Goal: Task Accomplishment & Management: Use online tool/utility

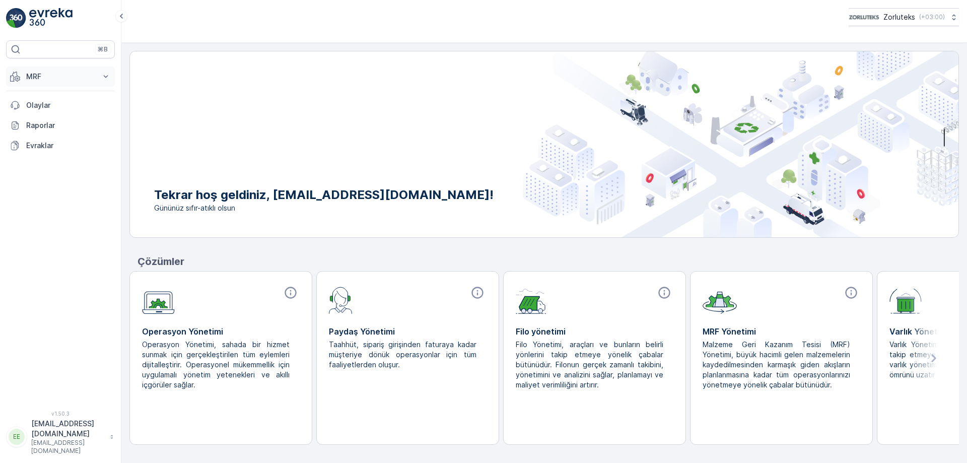
click at [92, 80] on p "MRF" at bounding box center [60, 77] width 69 height 10
click at [42, 107] on p "Gelen" at bounding box center [36, 108] width 20 height 10
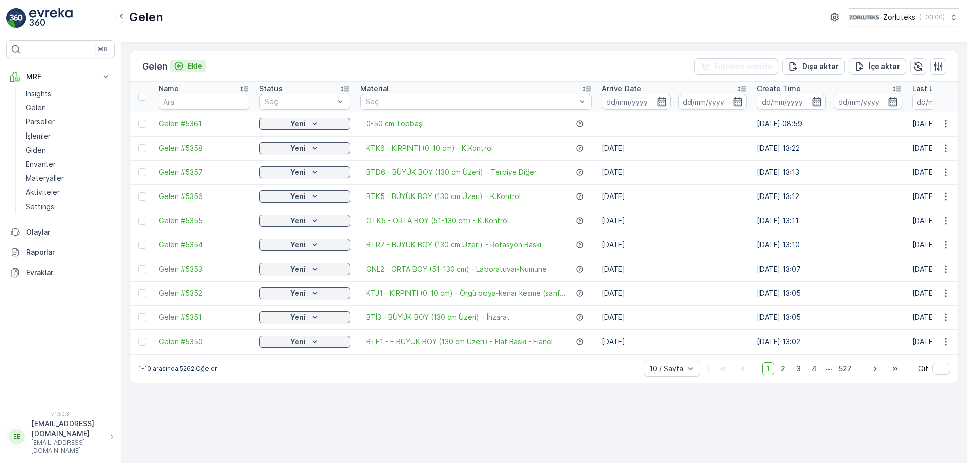
click at [196, 65] on p "Ekle" at bounding box center [195, 66] width 15 height 10
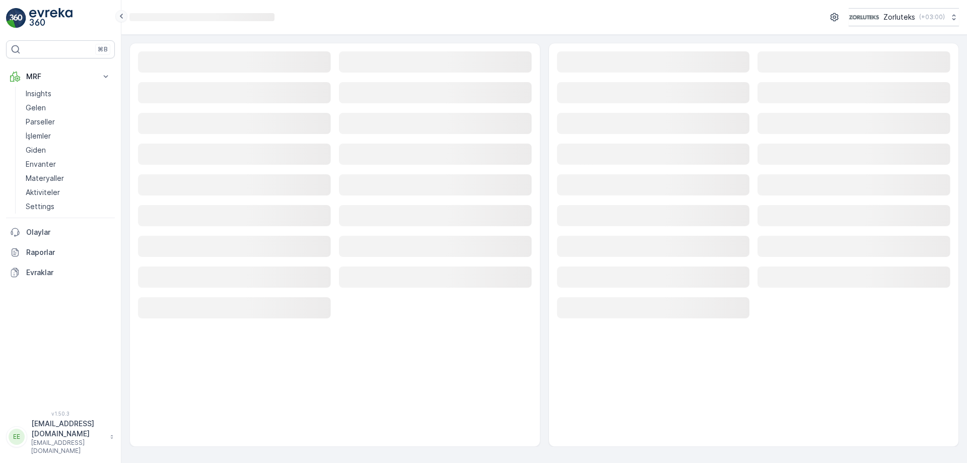
click at [122, 15] on icon at bounding box center [121, 16] width 11 height 12
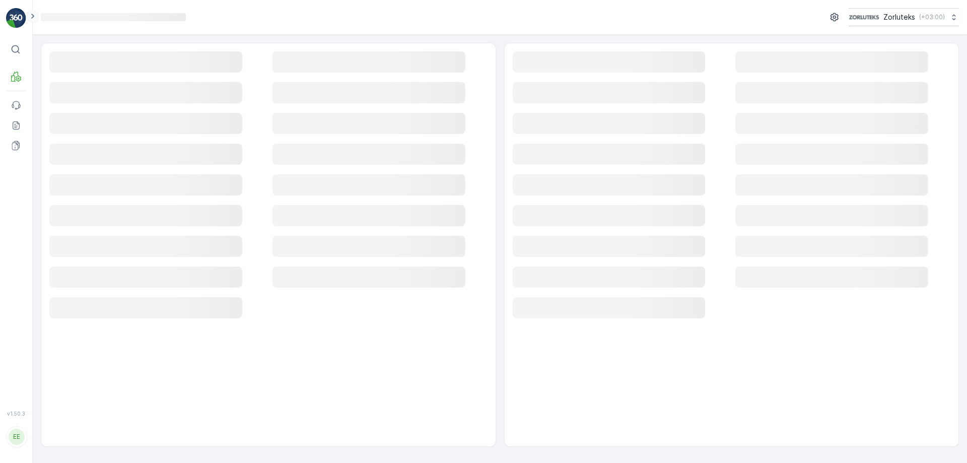
click at [32, 17] on icon at bounding box center [32, 16] width 11 height 12
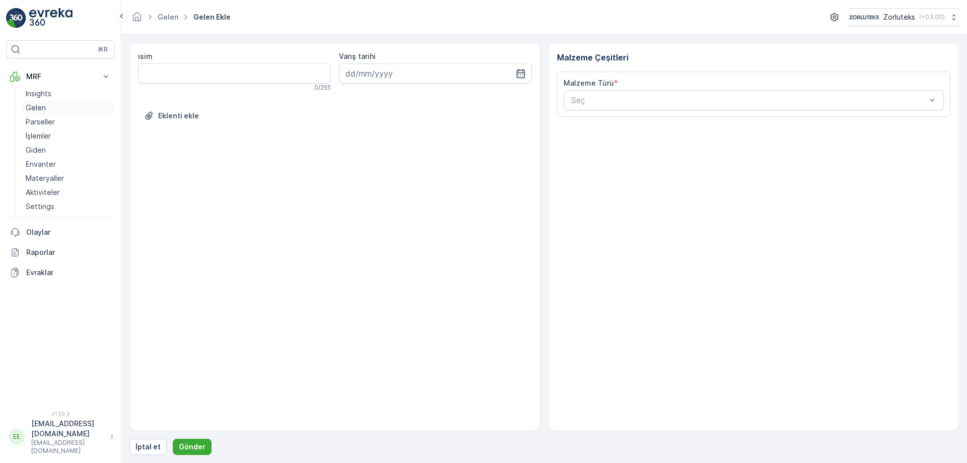
click at [39, 107] on p "Gelen" at bounding box center [36, 108] width 20 height 10
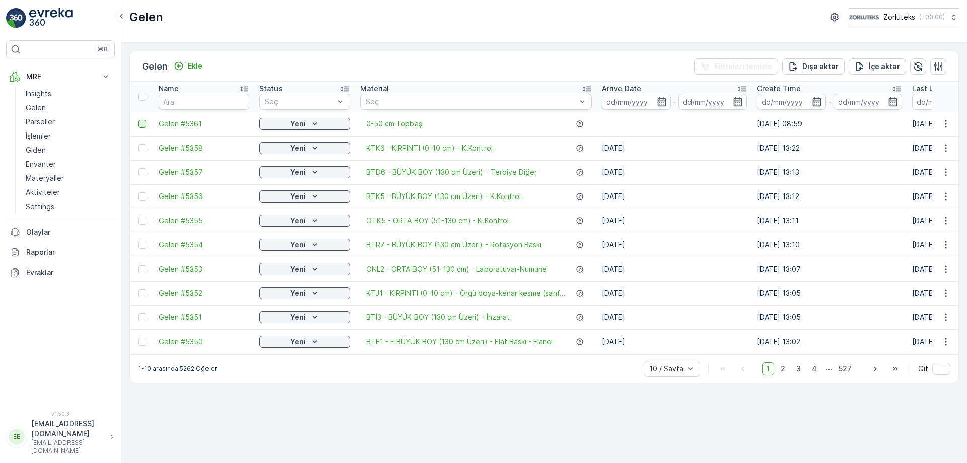
click at [141, 124] on div at bounding box center [142, 124] width 8 height 8
click at [138, 120] on input "checkbox" at bounding box center [138, 120] width 0 height 0
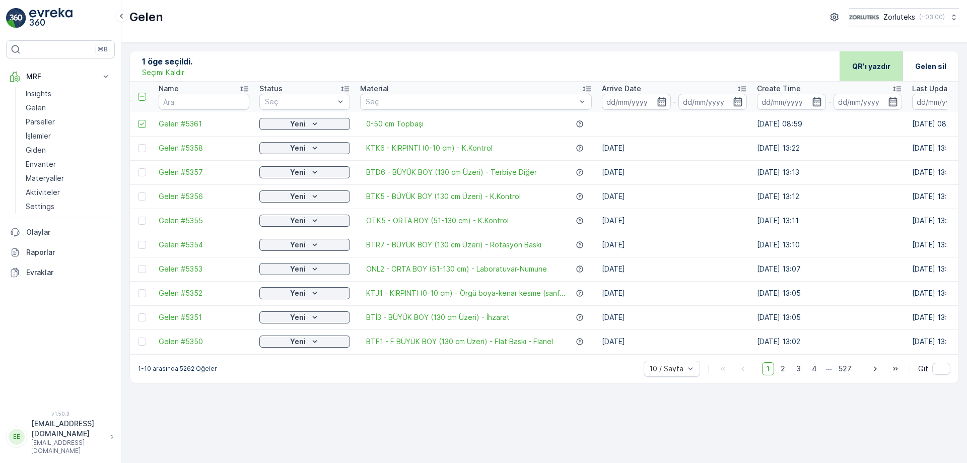
click at [878, 66] on p "QR'ı yazdır" at bounding box center [871, 66] width 38 height 10
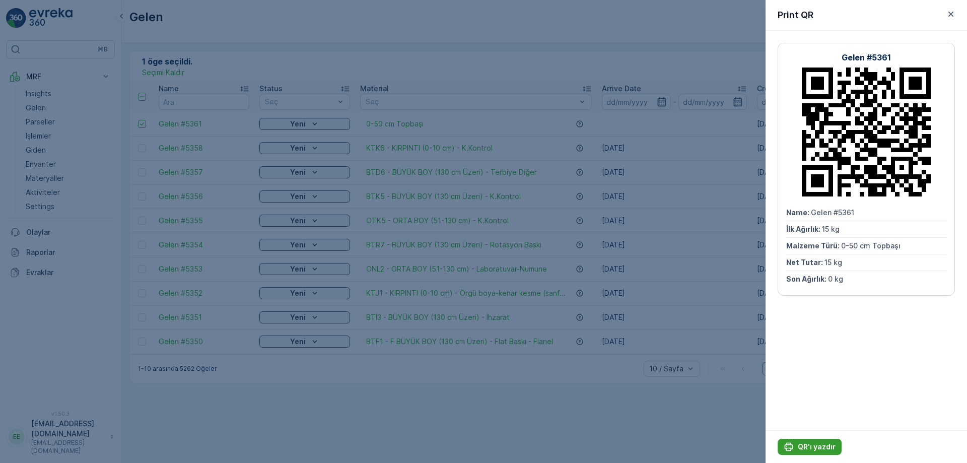
click at [830, 446] on p "QR'ı yazdır" at bounding box center [817, 447] width 38 height 10
click at [797, 443] on div "QR'ı yazdır" at bounding box center [810, 447] width 52 height 10
click at [801, 446] on p "QR'ı yazdır" at bounding box center [817, 447] width 38 height 10
click at [857, 381] on div "Gelen #5361 Name : Gelen #5361 İlk Ağırlık : 15 kg Malzeme Türü : 0-50 cm Topba…" at bounding box center [867, 231] width 202 height 400
click at [827, 447] on p "QR'ı yazdır" at bounding box center [817, 447] width 38 height 10
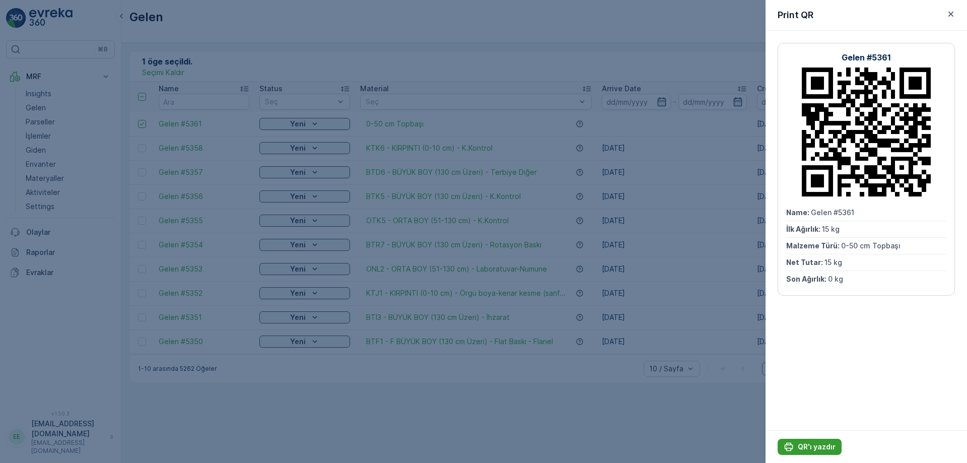
click at [821, 443] on p "QR'ı yazdır" at bounding box center [817, 447] width 38 height 10
click at [817, 445] on p "QR'ı yazdır" at bounding box center [817, 447] width 38 height 10
click at [818, 447] on p "QR'ı yazdır" at bounding box center [817, 447] width 38 height 10
click at [825, 444] on p "QR'ı yazdır" at bounding box center [817, 447] width 38 height 10
click at [805, 448] on p "QR'ı yazdır" at bounding box center [817, 447] width 38 height 10
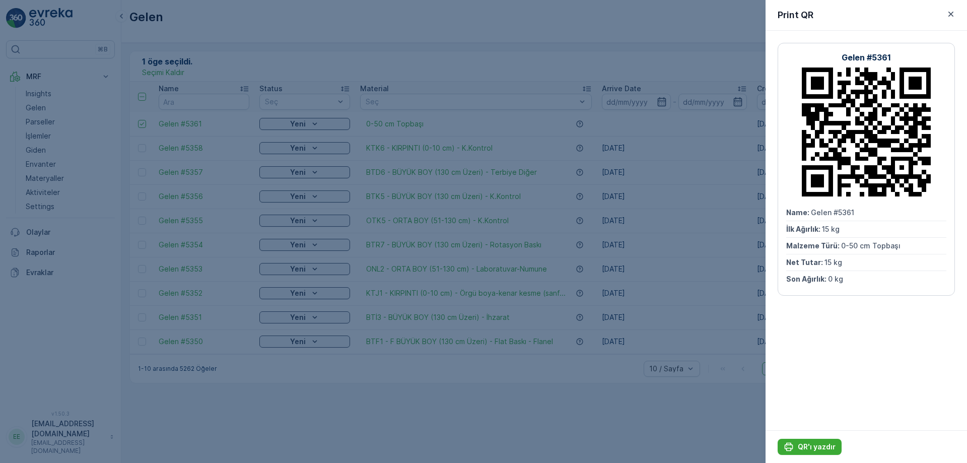
drag, startPoint x: 863, startPoint y: 181, endPoint x: 877, endPoint y: 150, distance: 34.5
click at [877, 150] on icon at bounding box center [866, 132] width 129 height 129
click at [823, 449] on p "QR'ı yazdır" at bounding box center [817, 447] width 38 height 10
click at [818, 449] on p "QR'ı yazdır" at bounding box center [817, 447] width 38 height 10
click at [798, 446] on div "QR'ı yazdır" at bounding box center [810, 447] width 52 height 10
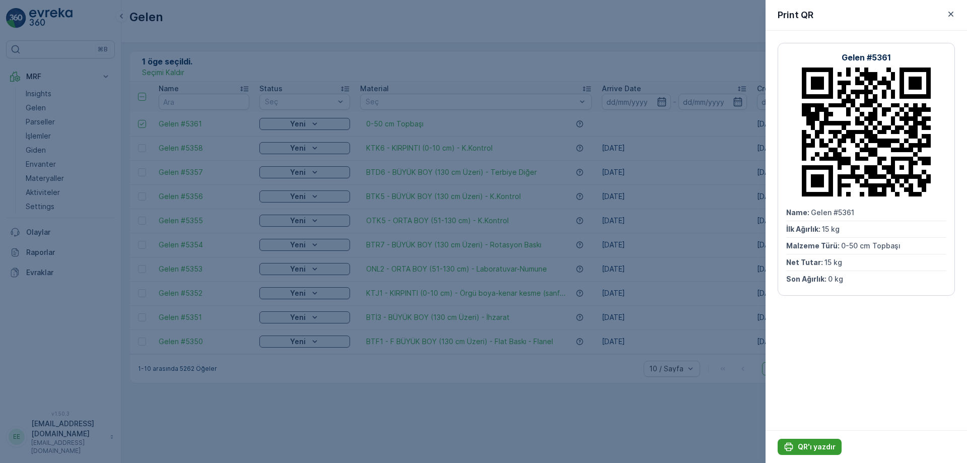
click at [826, 443] on p "QR'ı yazdır" at bounding box center [817, 447] width 38 height 10
